Goal: Find specific page/section: Find specific page/section

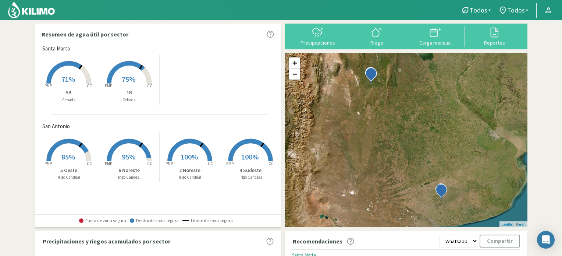
click at [71, 68] on rect at bounding box center [68, 84] width 59 height 59
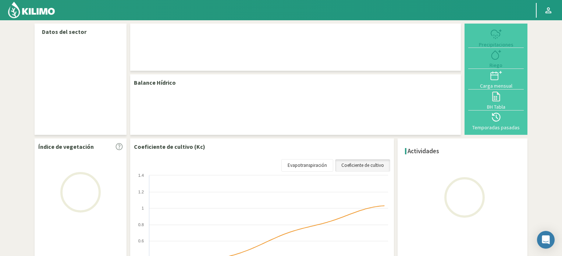
select select "1: Object"
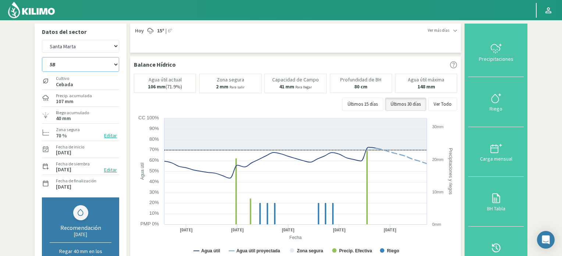
click at [101, 66] on select "1B 5B" at bounding box center [80, 64] width 77 height 15
select select "0: Object"
click at [42, 57] on select "1B 5B" at bounding box center [80, 64] width 77 height 15
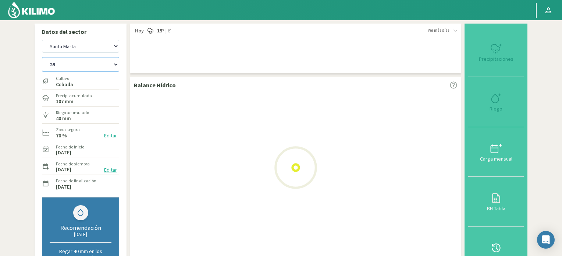
select select "3: Object"
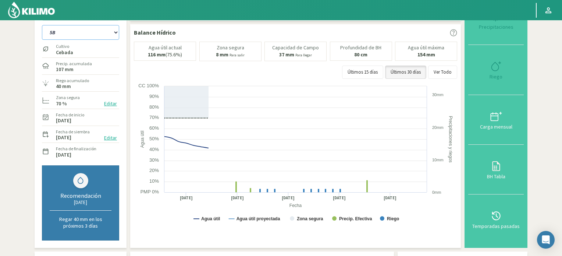
select select "2: Object"
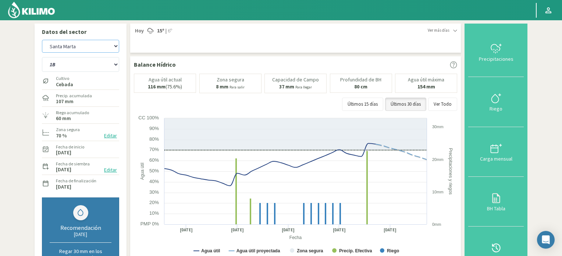
click at [104, 48] on select "San Antonio [GEOGRAPHIC_DATA][PERSON_NAME]" at bounding box center [80, 46] width 77 height 13
click at [42, 40] on select "San Antonio [GEOGRAPHIC_DATA][PERSON_NAME]" at bounding box center [80, 46] width 77 height 13
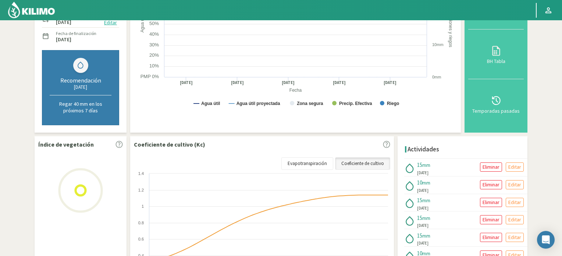
select select "4: Object"
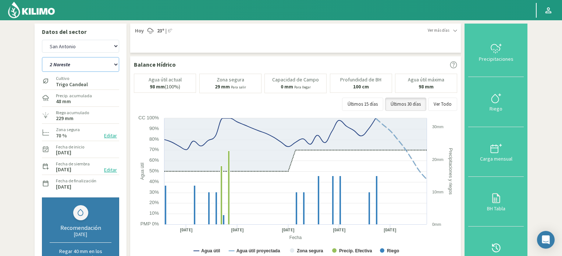
click at [110, 66] on select "2 Noreste 4 Sudeste 5 Oeste 6 Noreste" at bounding box center [80, 64] width 77 height 15
select select "6: Object"
click at [42, 57] on select "2 Noreste 4 Sudeste 5 Oeste 6 Noreste" at bounding box center [80, 64] width 77 height 15
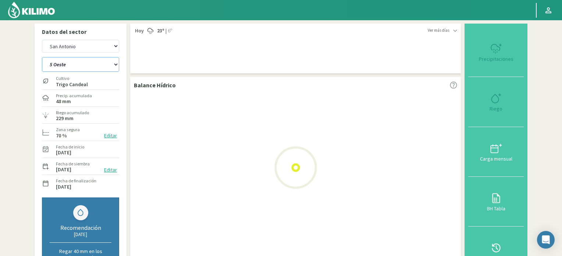
select select "6: Object"
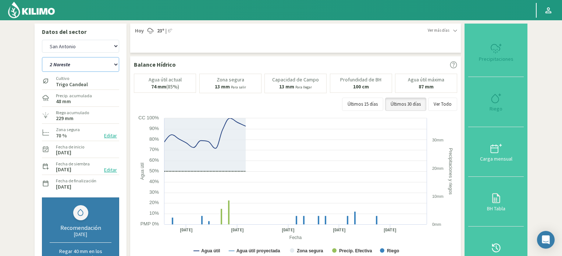
select select "10: Object"
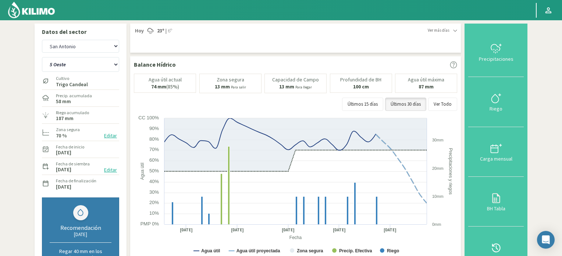
click at [35, 11] on img at bounding box center [31, 10] width 48 height 18
